Goal: Task Accomplishment & Management: Use online tool/utility

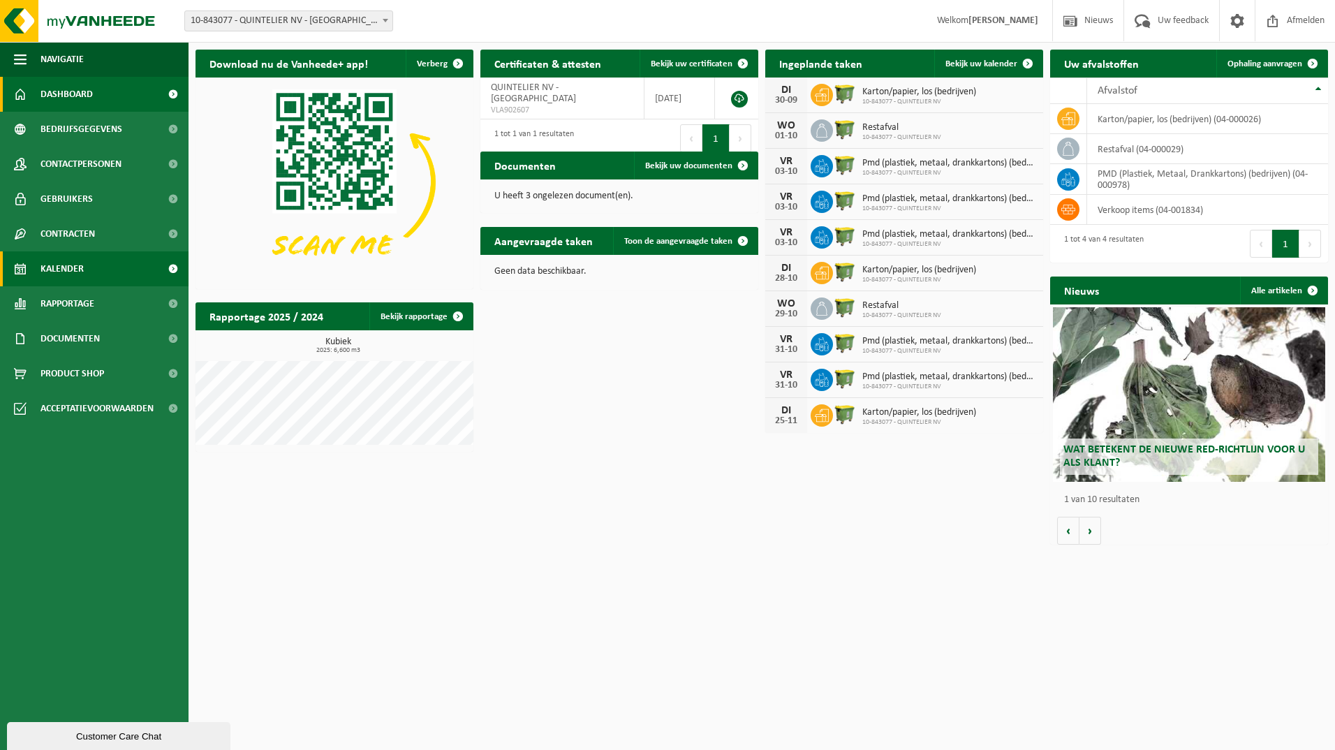
click at [59, 272] on span "Kalender" at bounding box center [61, 268] width 43 height 35
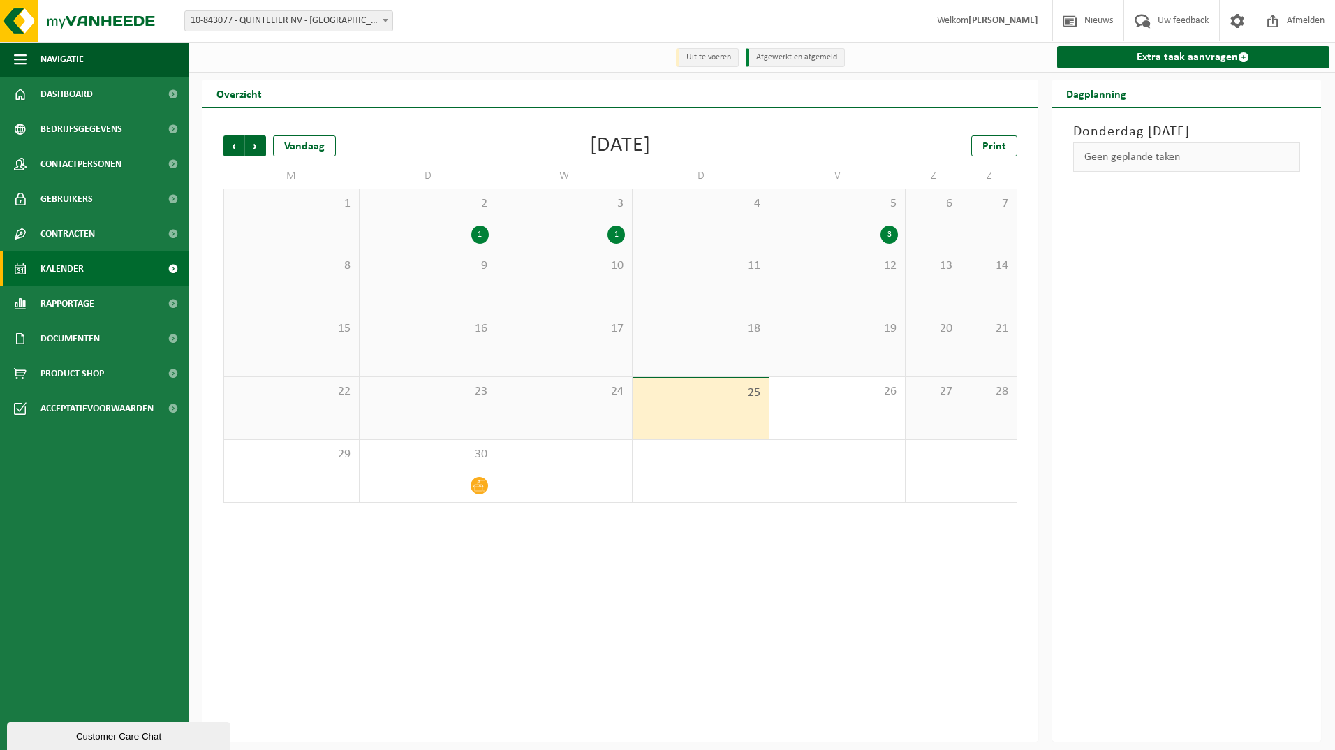
click at [887, 233] on div "3" at bounding box center [888, 234] width 17 height 18
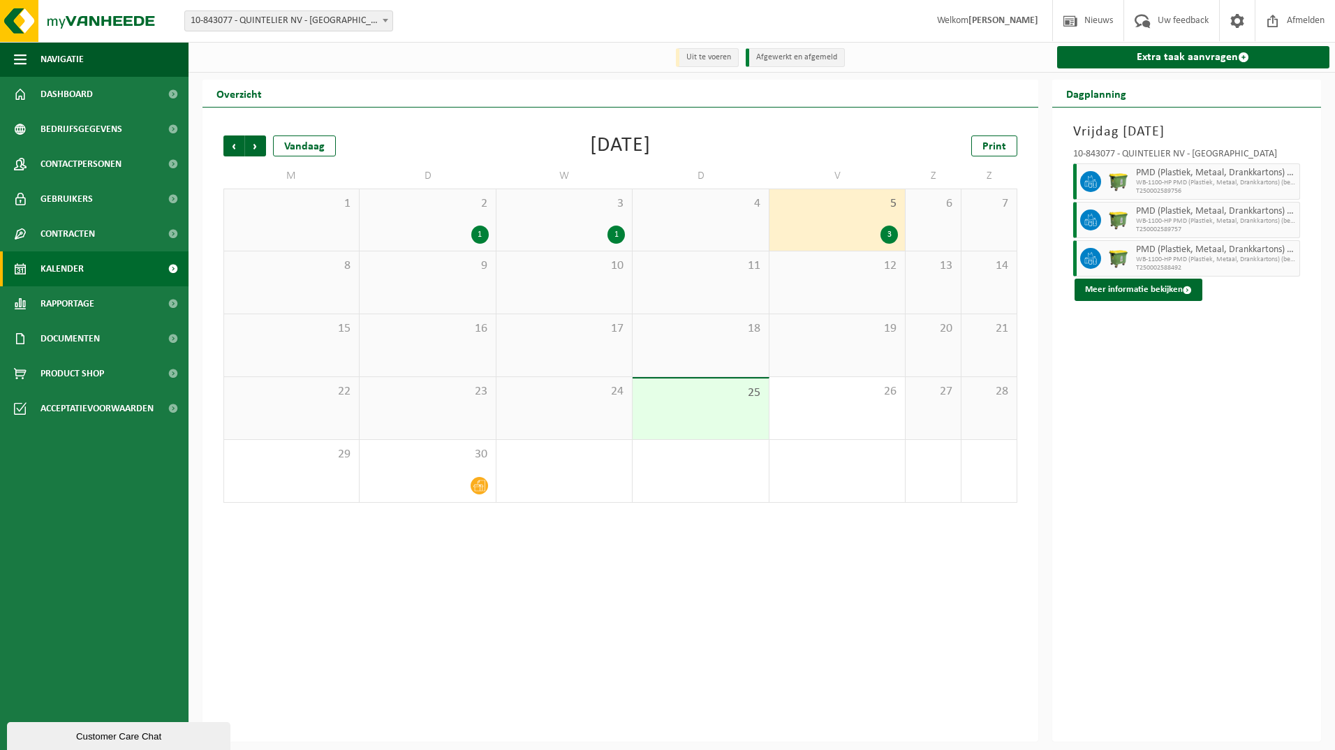
click at [483, 235] on div "1" at bounding box center [479, 234] width 17 height 18
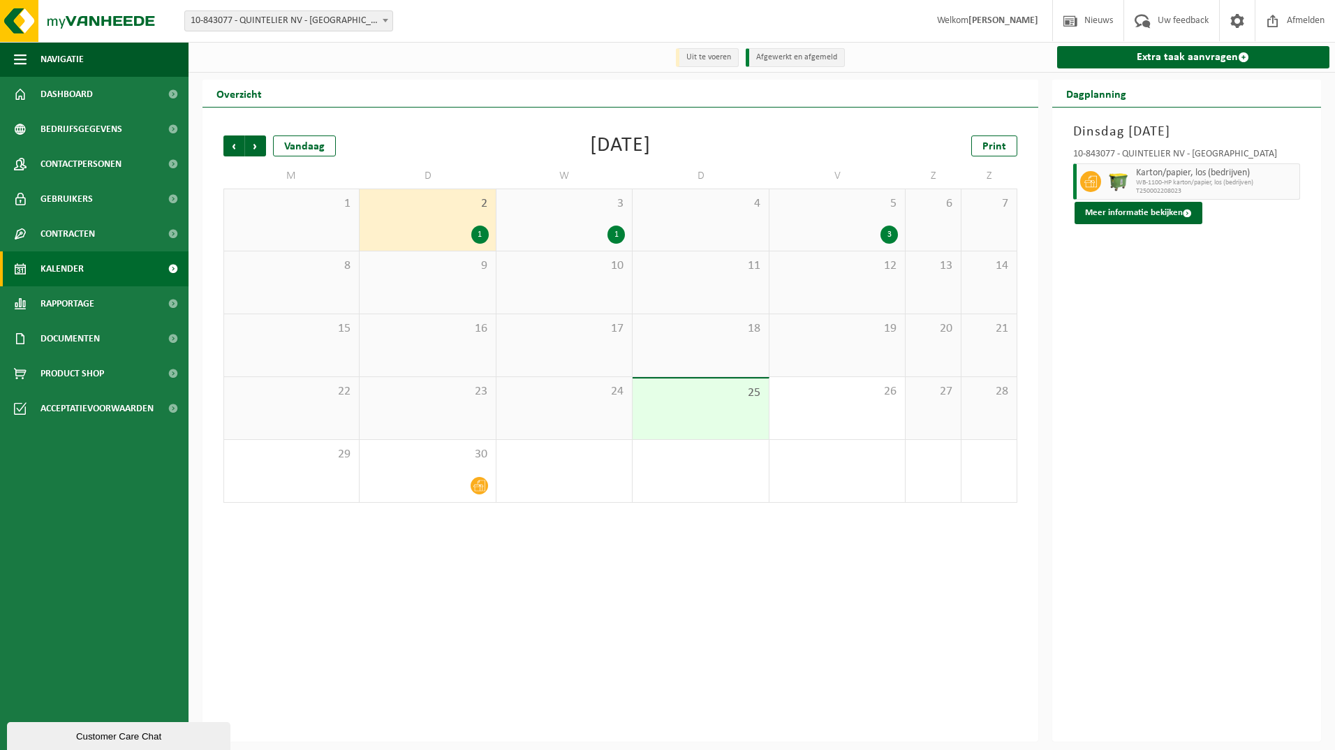
click at [477, 235] on div "1" at bounding box center [479, 234] width 17 height 18
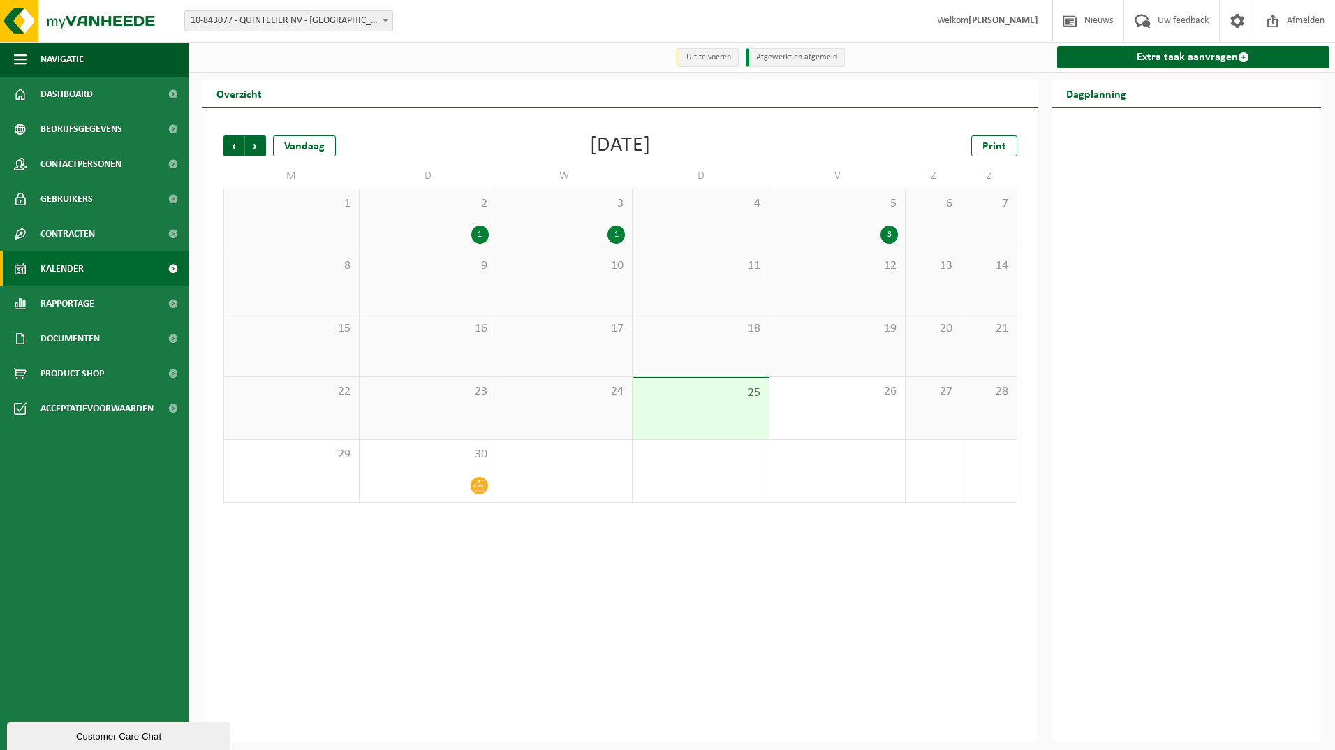
click at [614, 235] on div "1" at bounding box center [615, 234] width 17 height 18
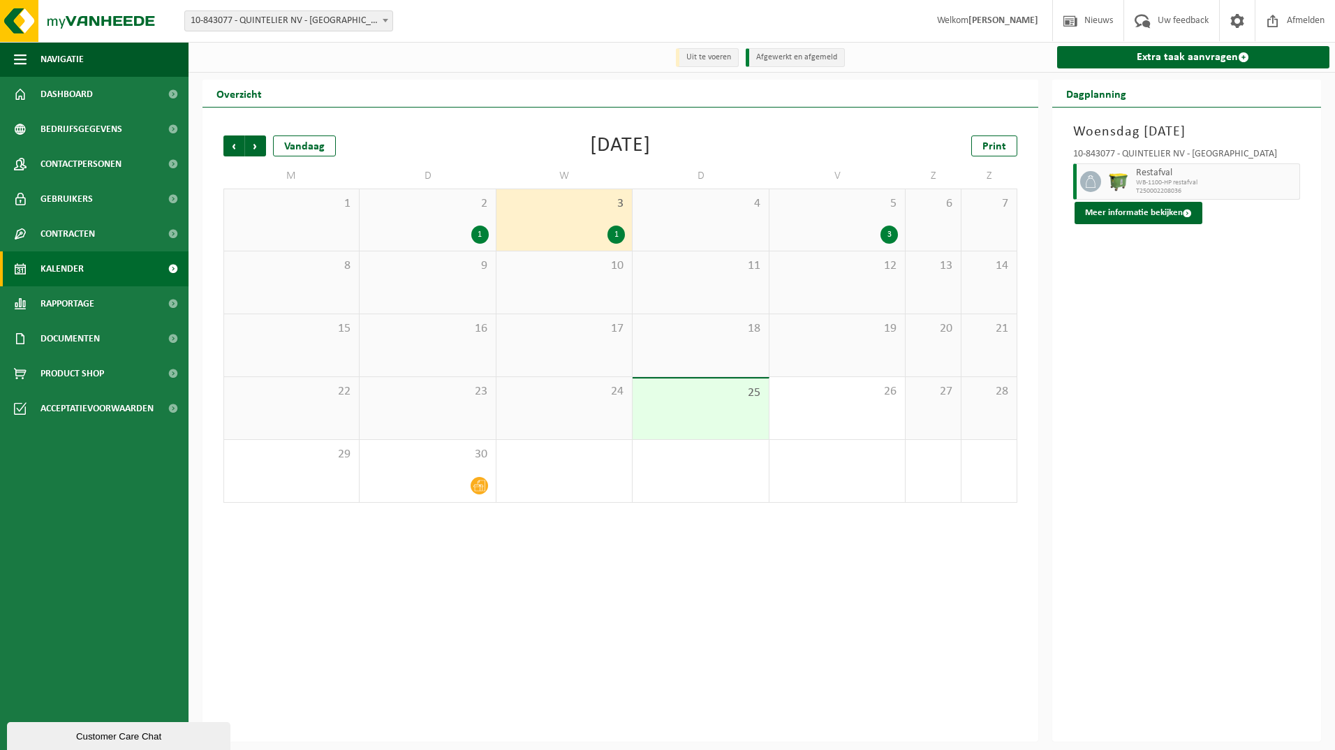
click at [892, 232] on div "3" at bounding box center [888, 234] width 17 height 18
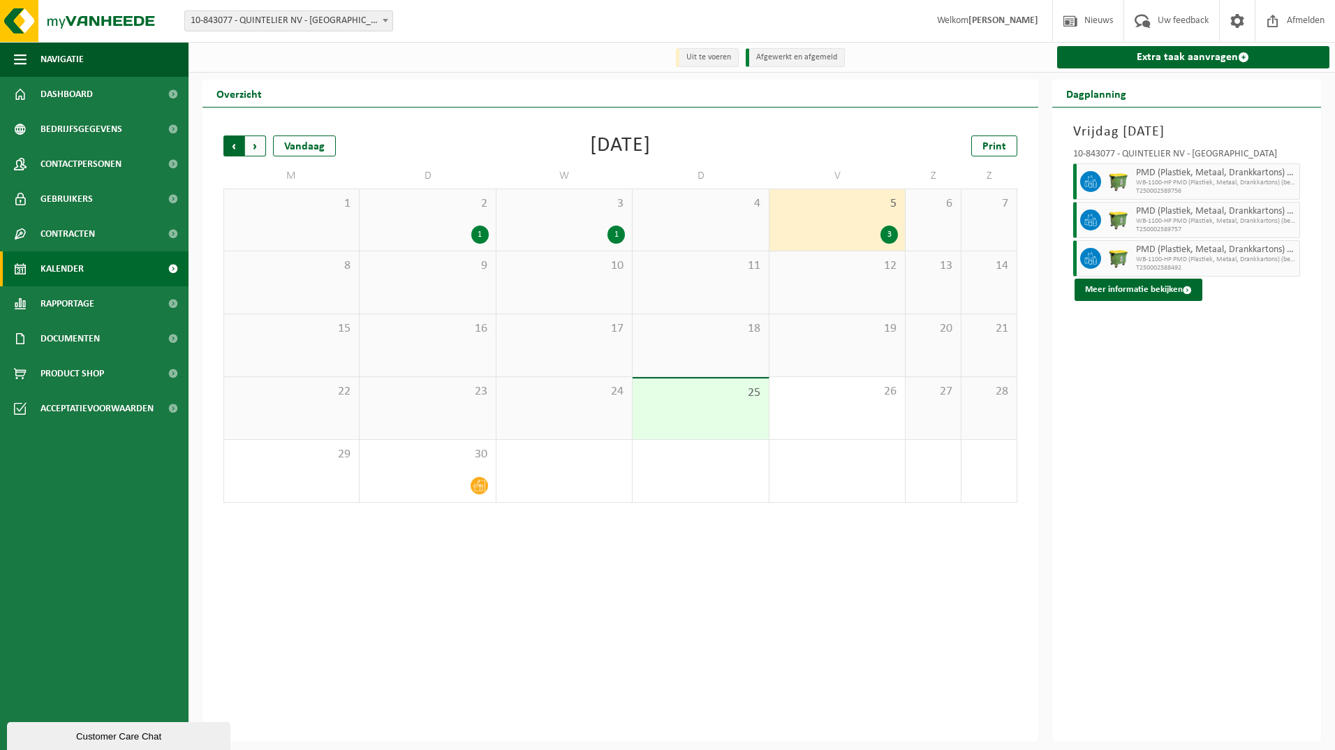
click at [260, 148] on span "Volgende" at bounding box center [255, 145] width 21 height 21
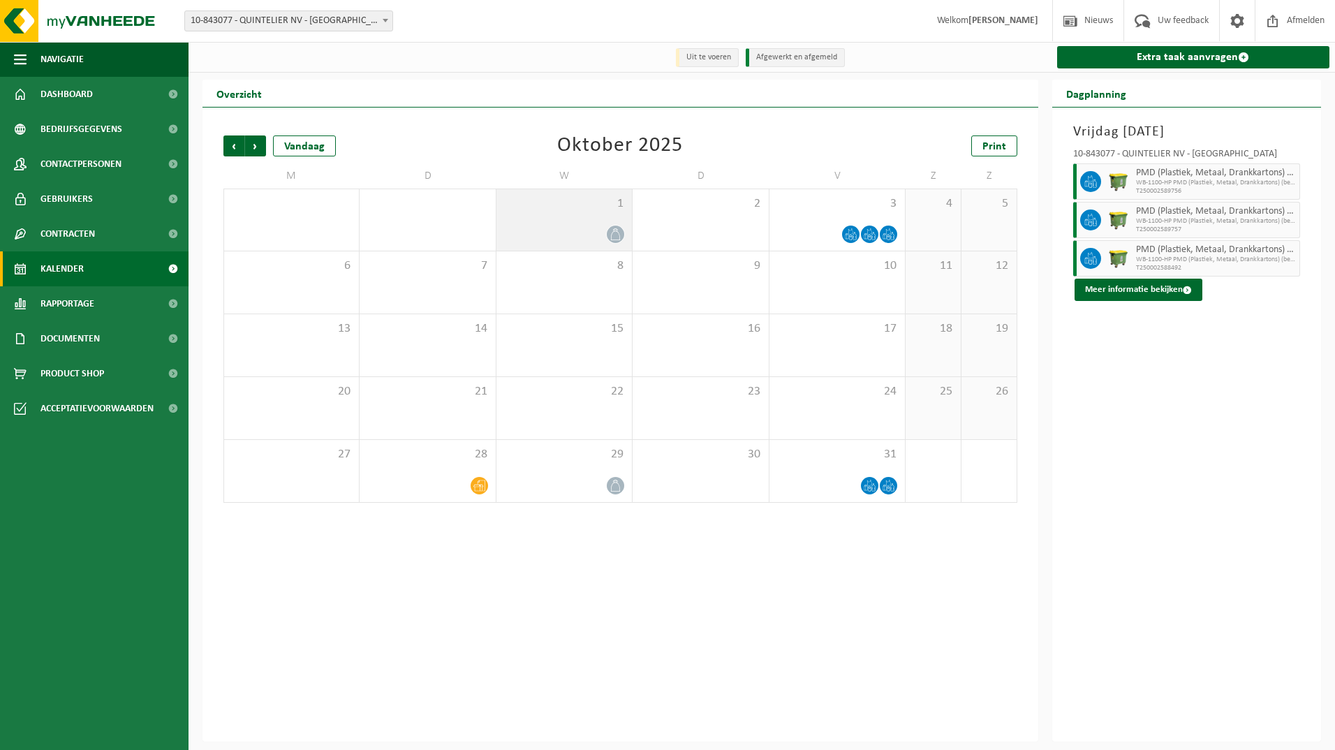
drag, startPoint x: 616, startPoint y: 235, endPoint x: 588, endPoint y: 235, distance: 28.6
click at [588, 235] on div at bounding box center [563, 234] width 121 height 19
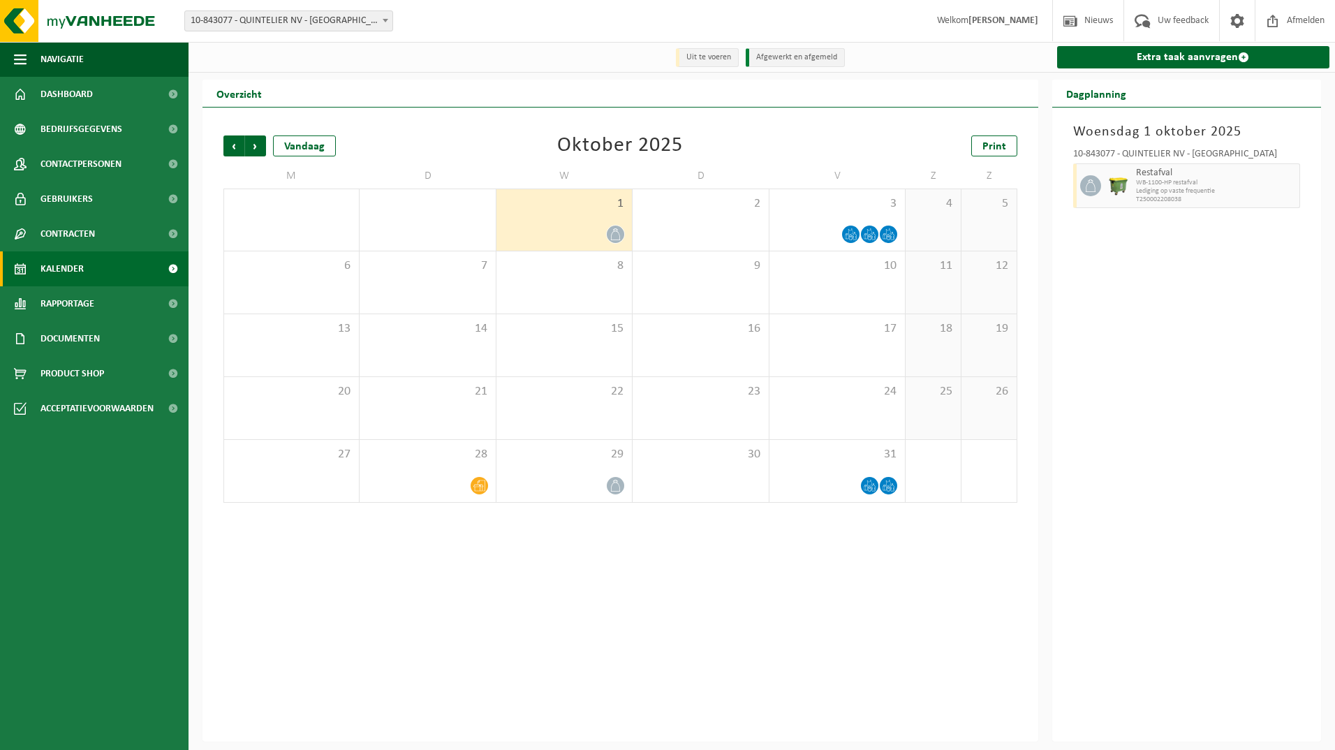
click at [613, 235] on icon at bounding box center [615, 234] width 12 height 12
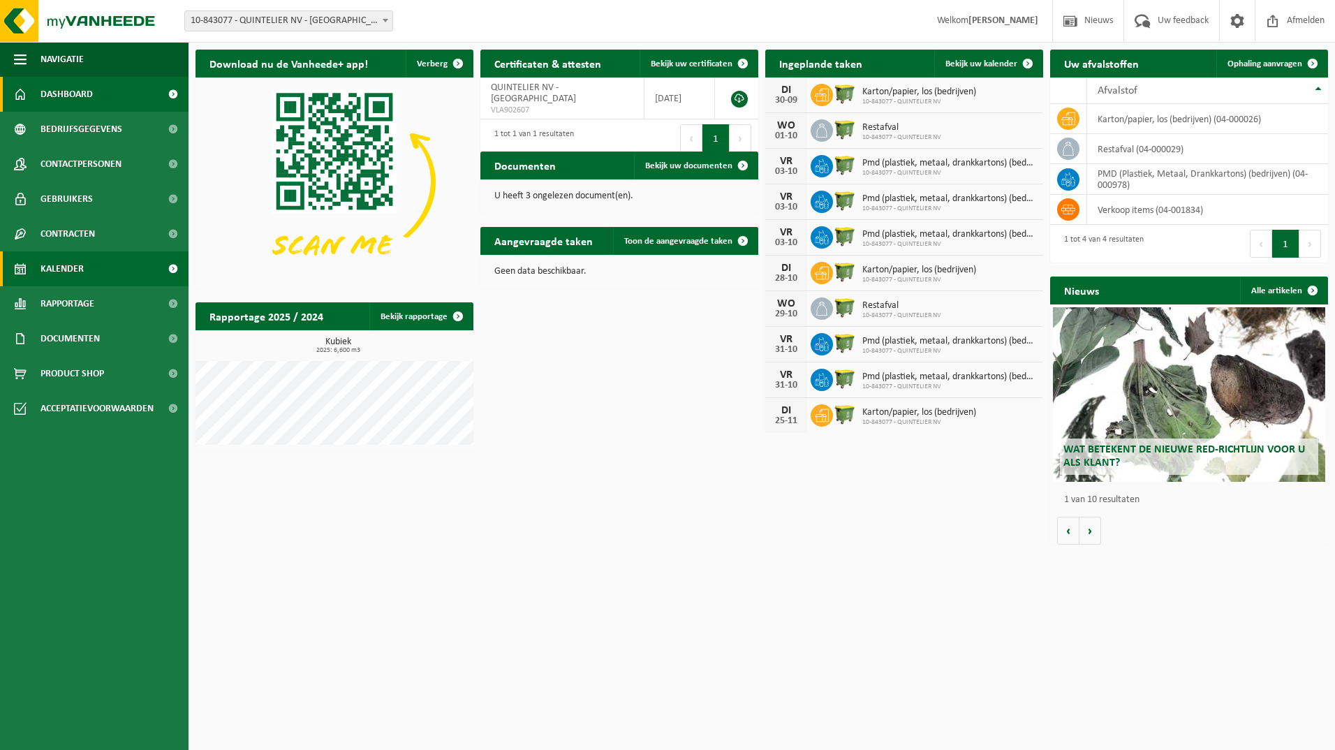
click at [57, 264] on span "Kalender" at bounding box center [61, 268] width 43 height 35
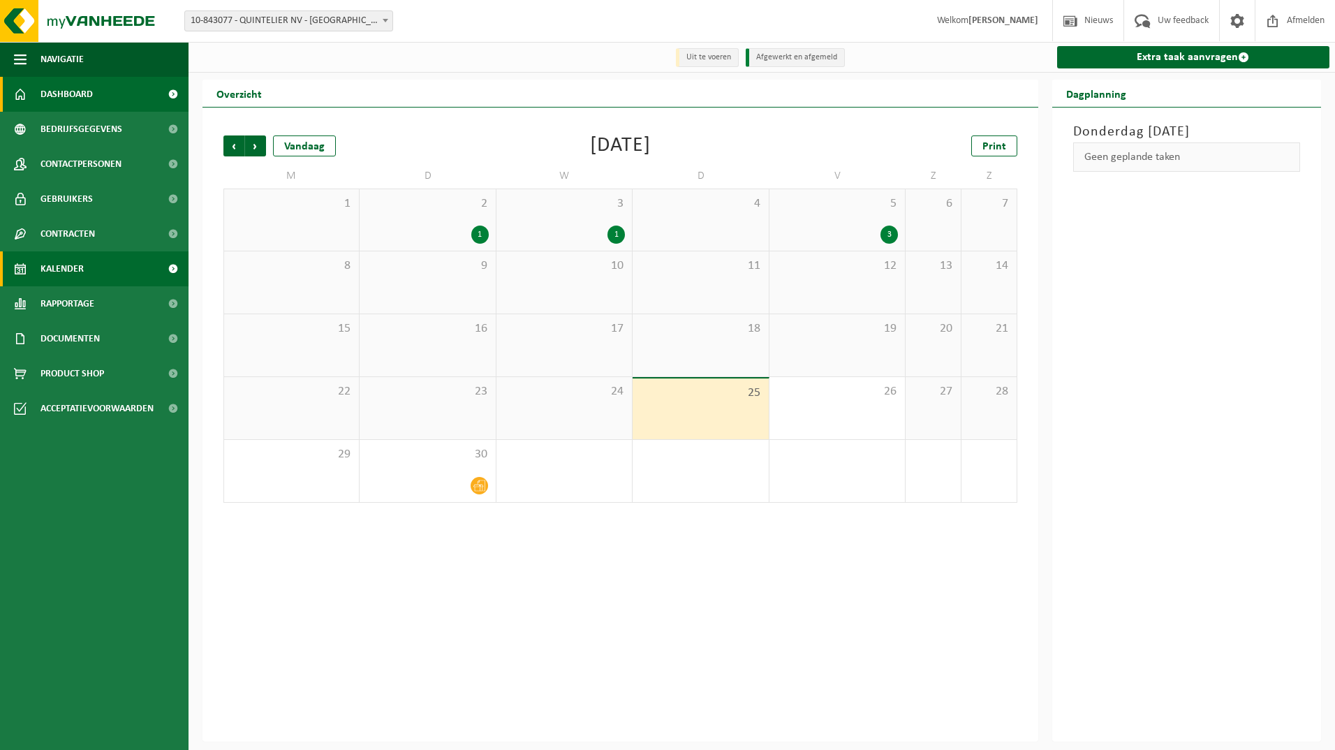
click at [60, 97] on span "Dashboard" at bounding box center [66, 94] width 52 height 35
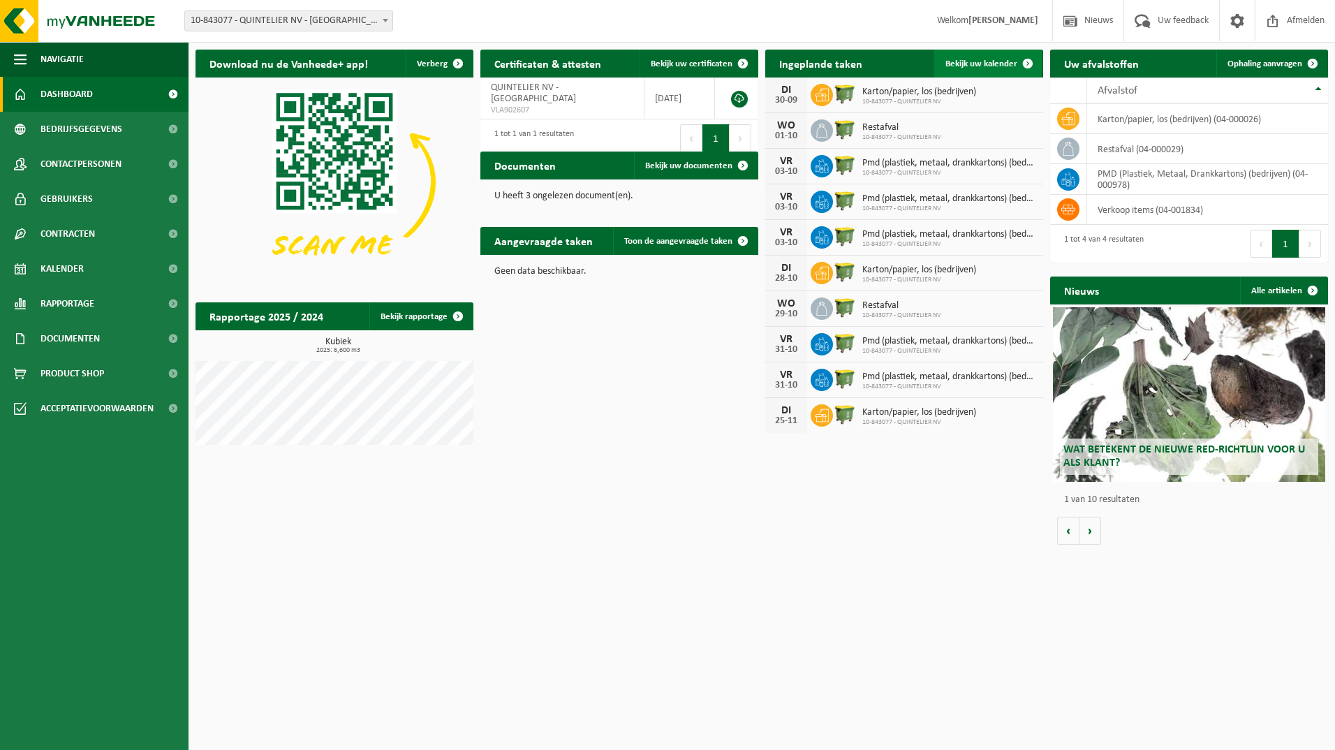
click at [986, 65] on span "Bekijk uw kalender" at bounding box center [981, 63] width 72 height 9
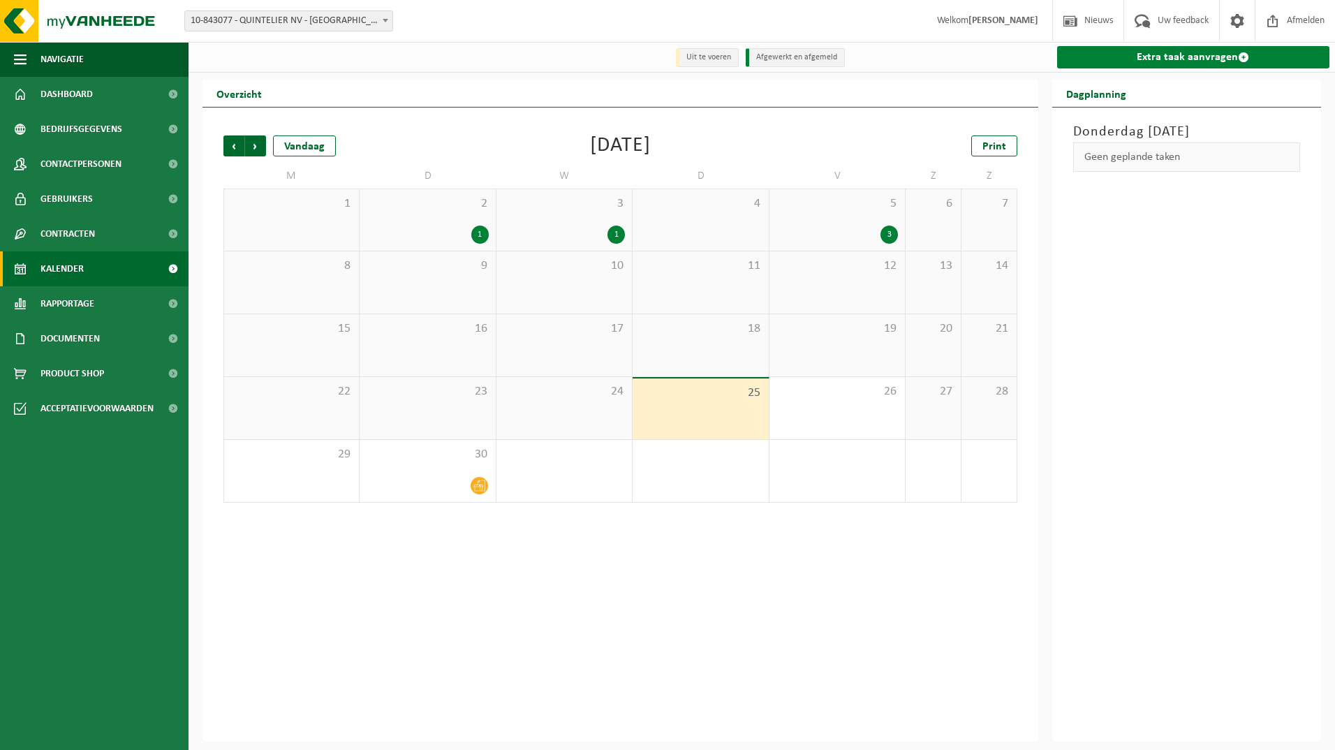
click at [1134, 58] on link "Extra taak aanvragen" at bounding box center [1193, 57] width 273 height 22
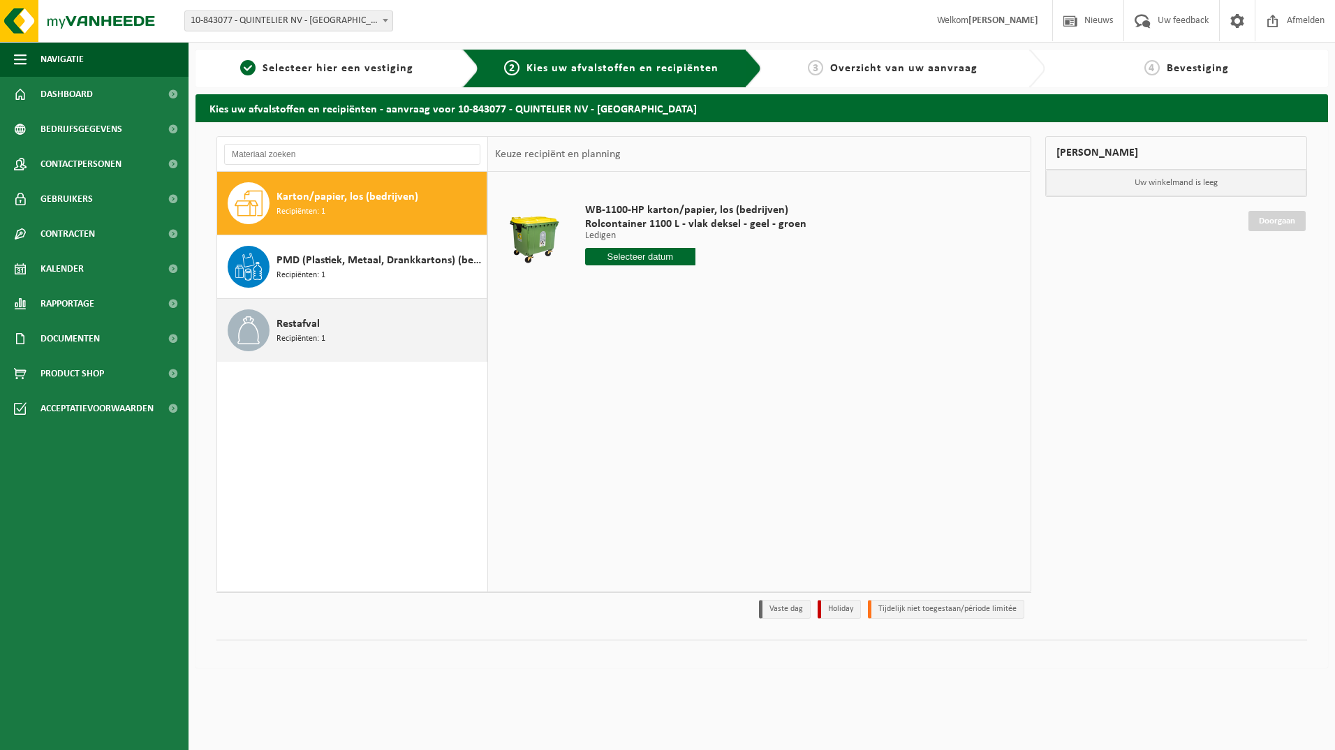
click at [341, 339] on div "Restafval Recipiënten: 1" at bounding box center [379, 330] width 207 height 42
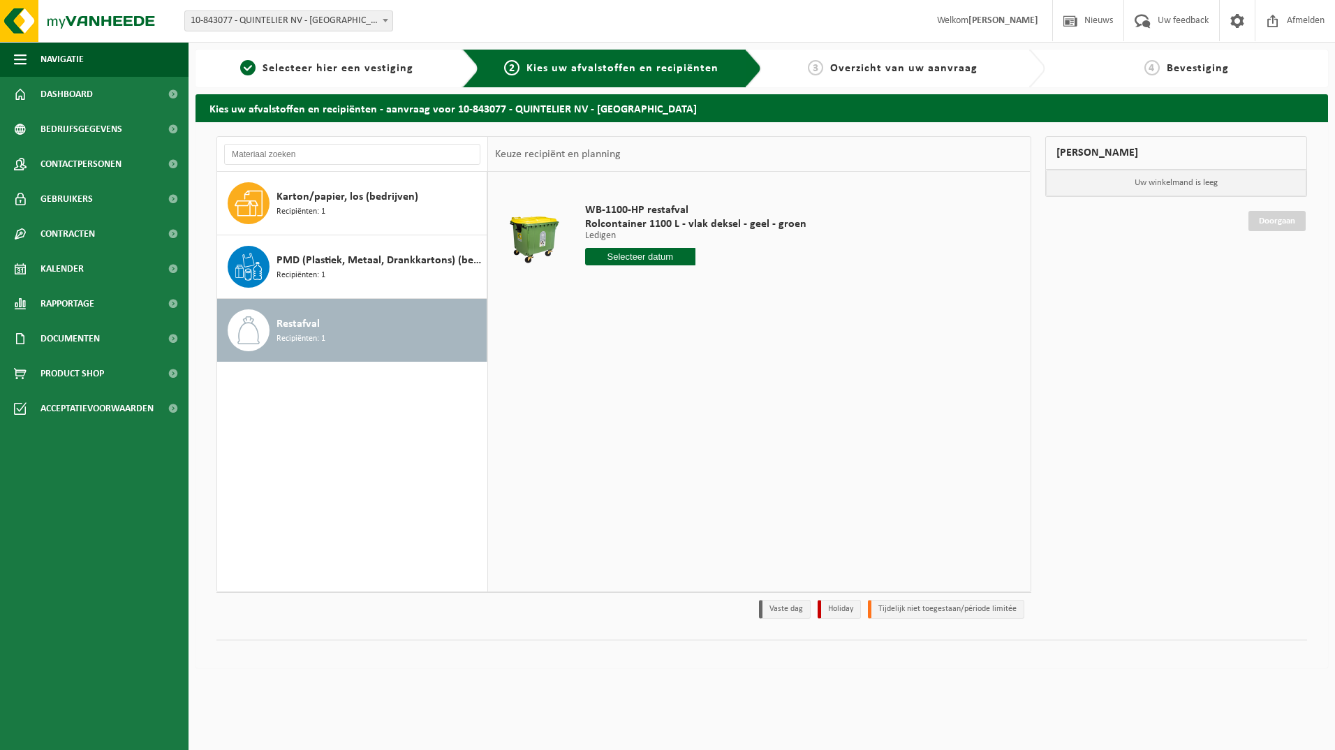
click at [636, 256] on input "text" at bounding box center [640, 256] width 111 height 17
click at [697, 403] on div "1 2 3 4 5 6 7 8 9 10 11 12 13 14 15 16 17 18 19 20 21 22 23 24 25 26 27 28 29 3…" at bounding box center [672, 381] width 172 height 112
click at [718, 405] on div "1 2 3 4 5 6 7 8 9 10 11 12 13 14 15 16 17 18 19 20 21 22 23 24 25 26 27 28 29 3…" at bounding box center [672, 381] width 172 height 112
click at [745, 288] on icon at bounding box center [743, 288] width 22 height 22
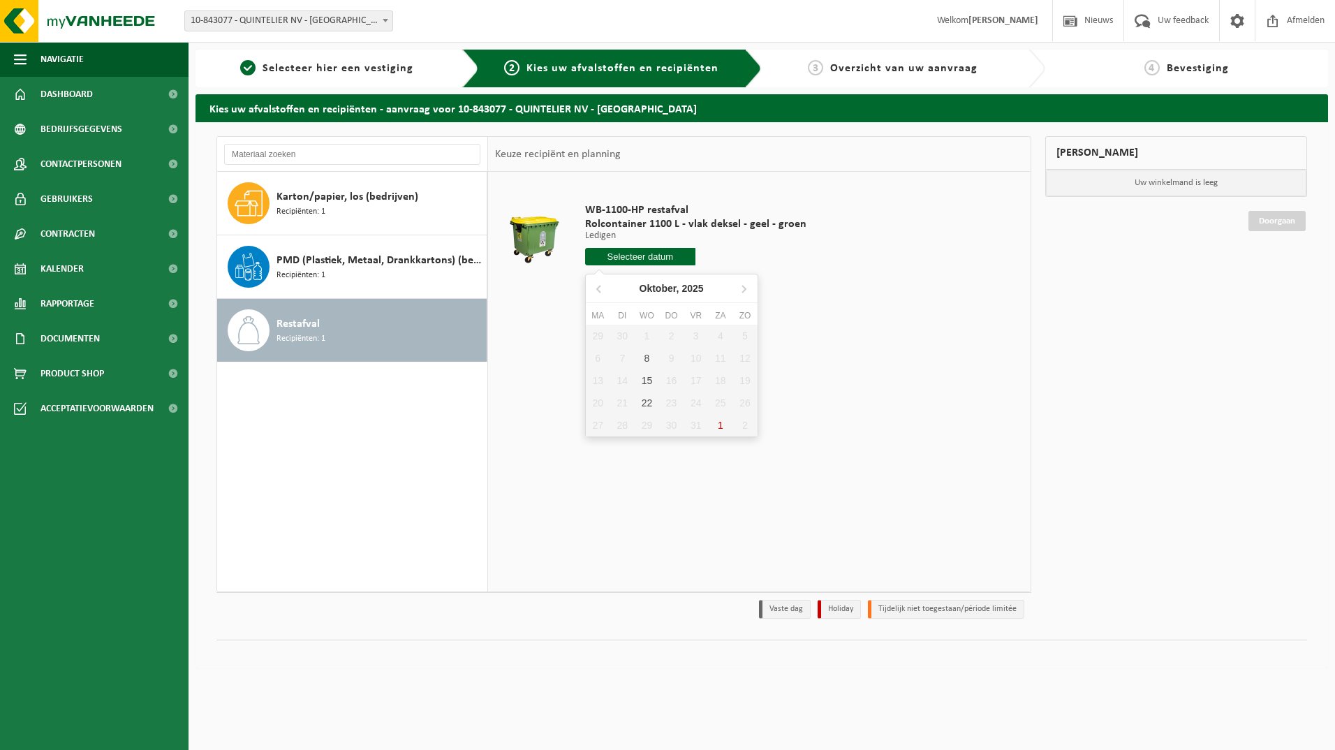
click at [336, 323] on div "Restafval Recipiënten: 1" at bounding box center [379, 330] width 207 height 42
click at [70, 91] on span "Dashboard" at bounding box center [66, 94] width 52 height 35
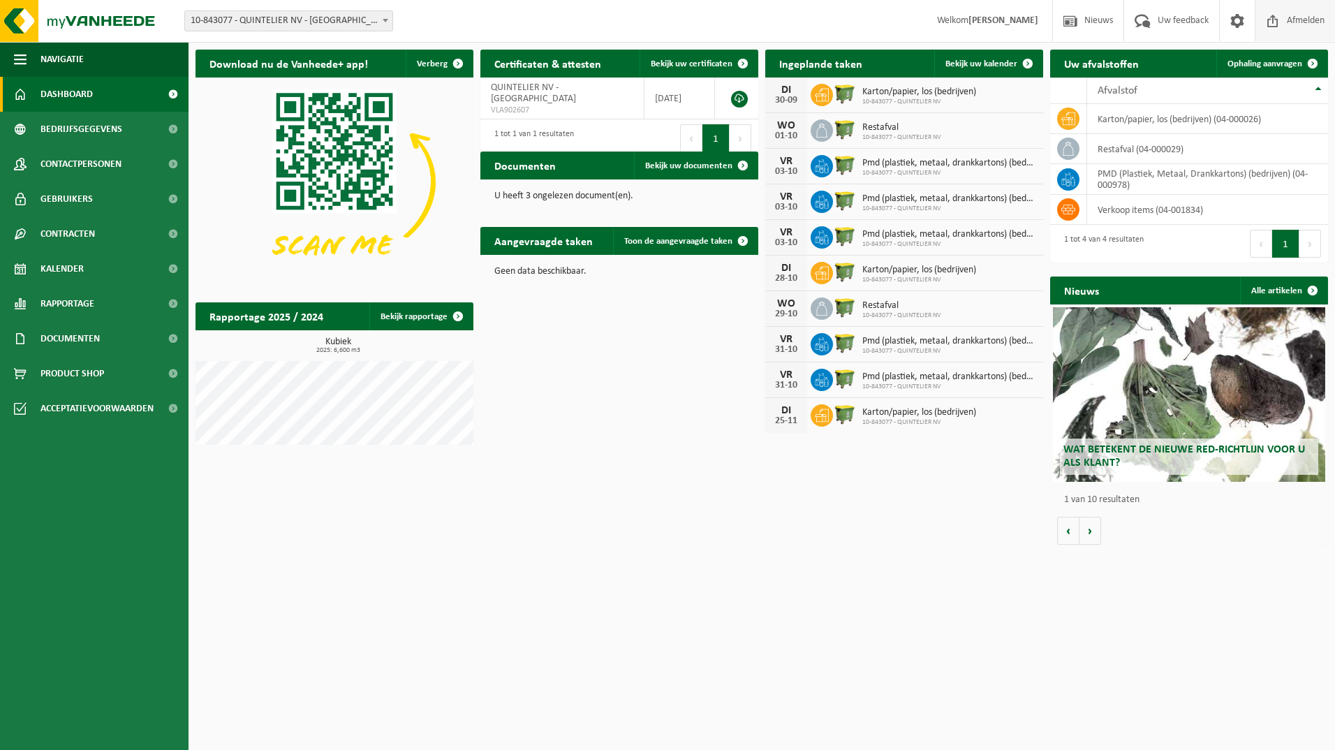
click at [1302, 20] on span "Afmelden" at bounding box center [1305, 20] width 45 height 41
